Goal: Register for event/course: Register for event/course

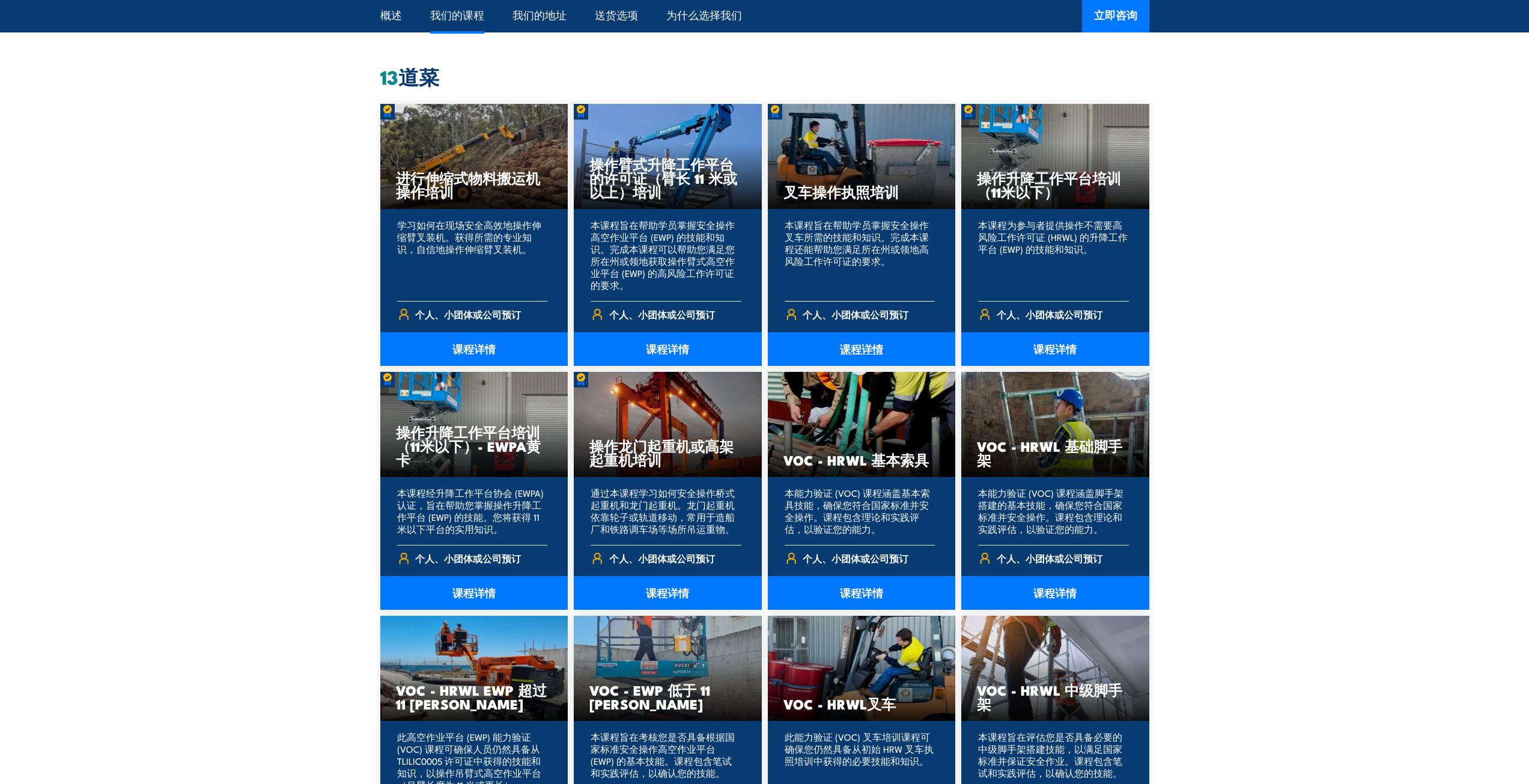
scroll to position [901, 0]
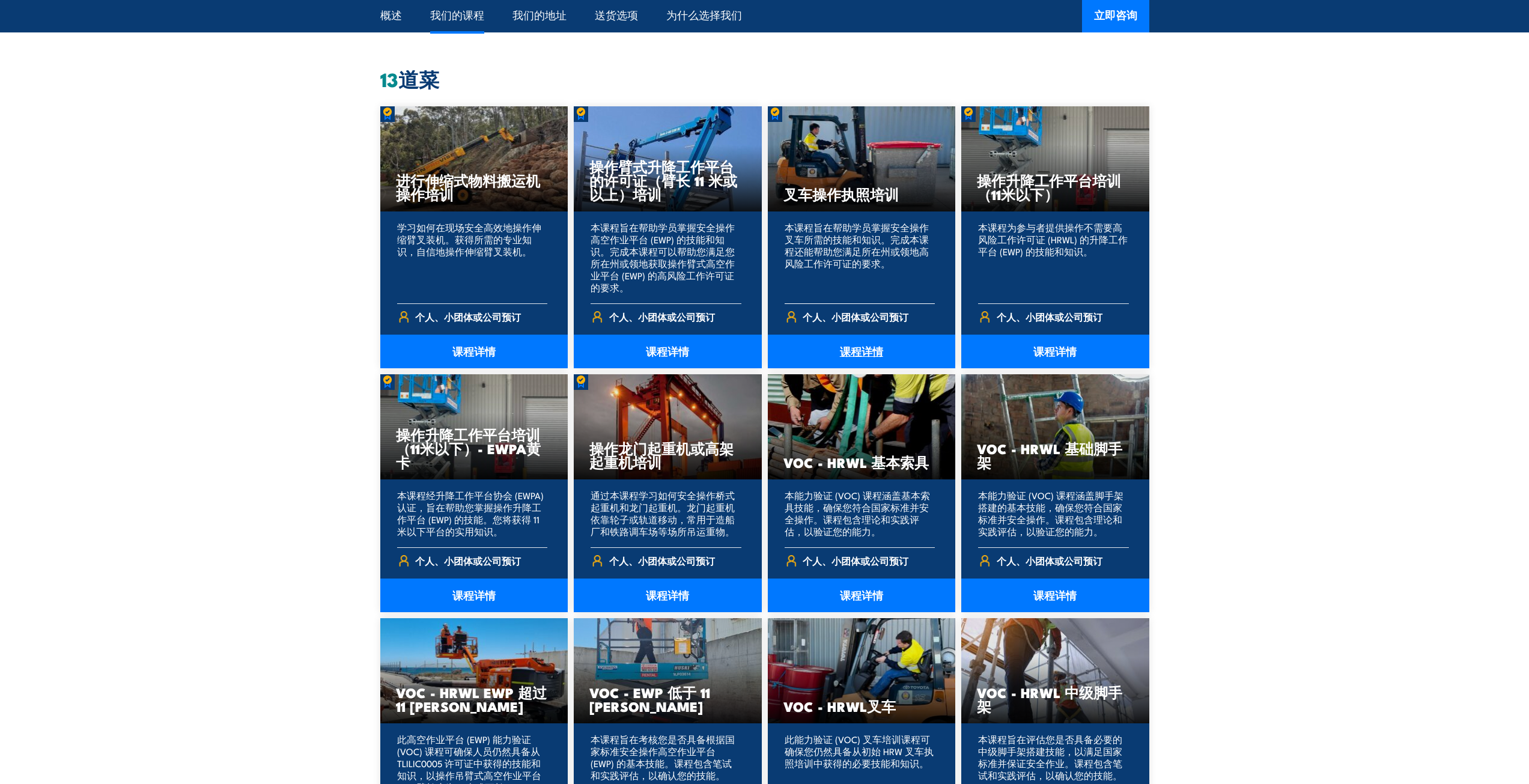
click at [853, 355] on font "课程详情" at bounding box center [861, 351] width 43 height 15
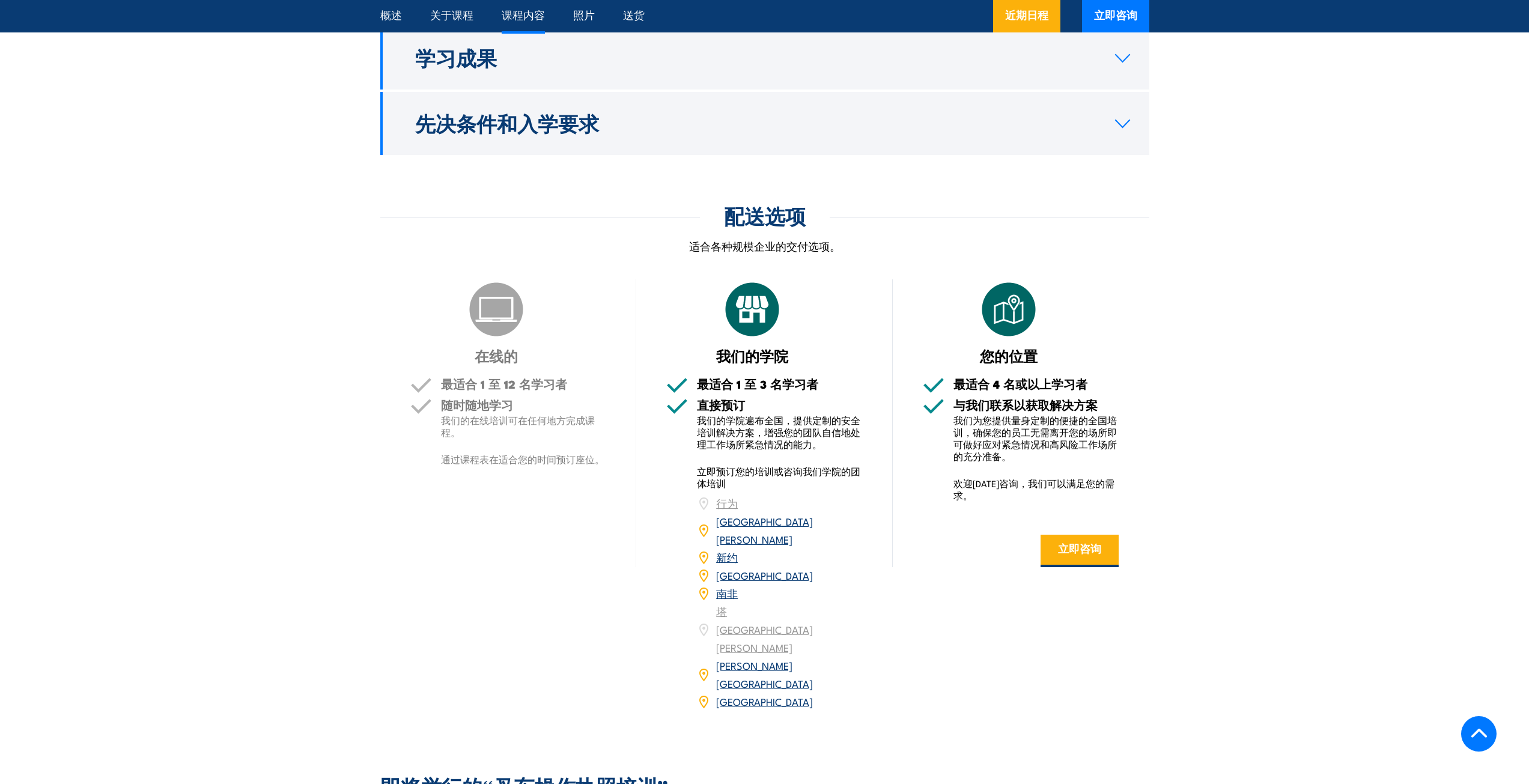
scroll to position [1341, 0]
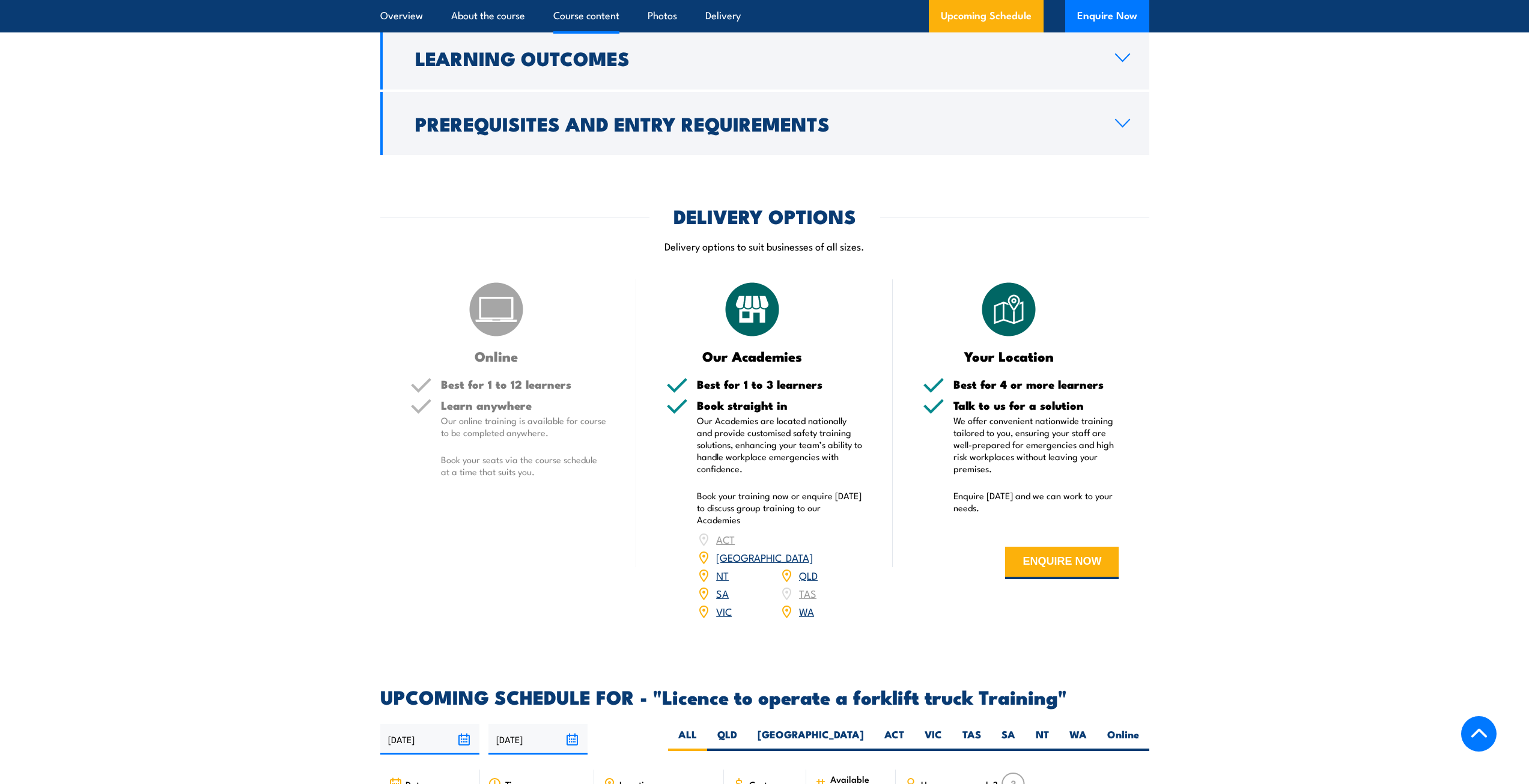
click at [719, 585] on link "SA" at bounding box center [722, 592] width 12 height 14
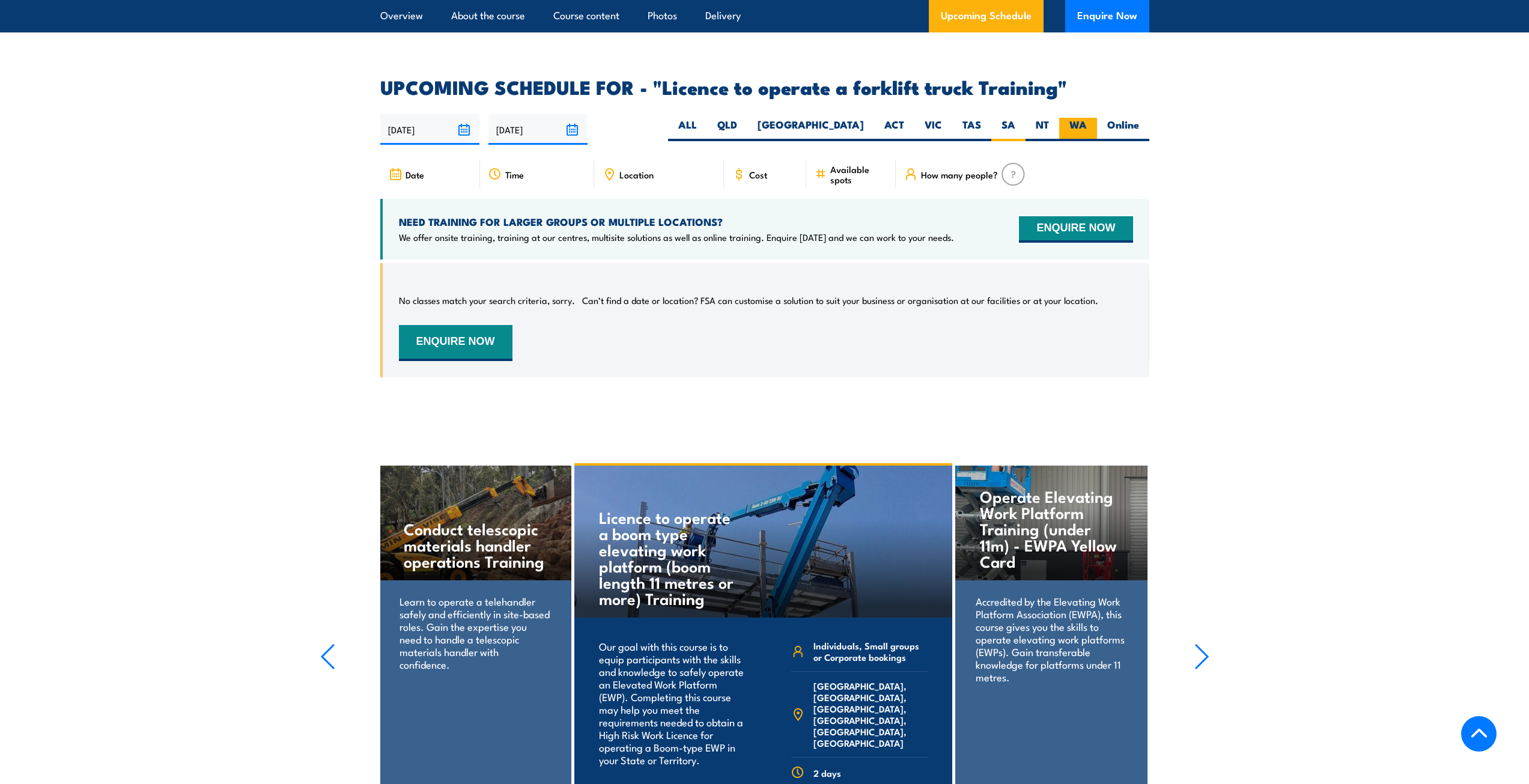
scroll to position [1811, 0]
